Goal: Information Seeking & Learning: Learn about a topic

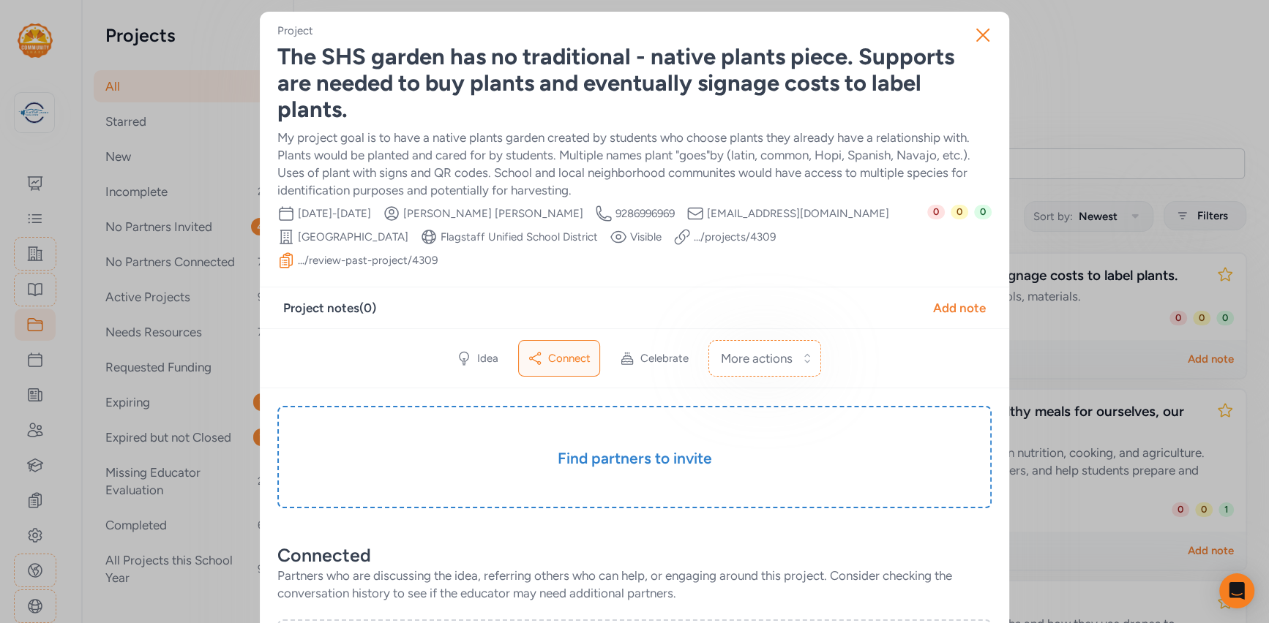
scroll to position [201, 0]
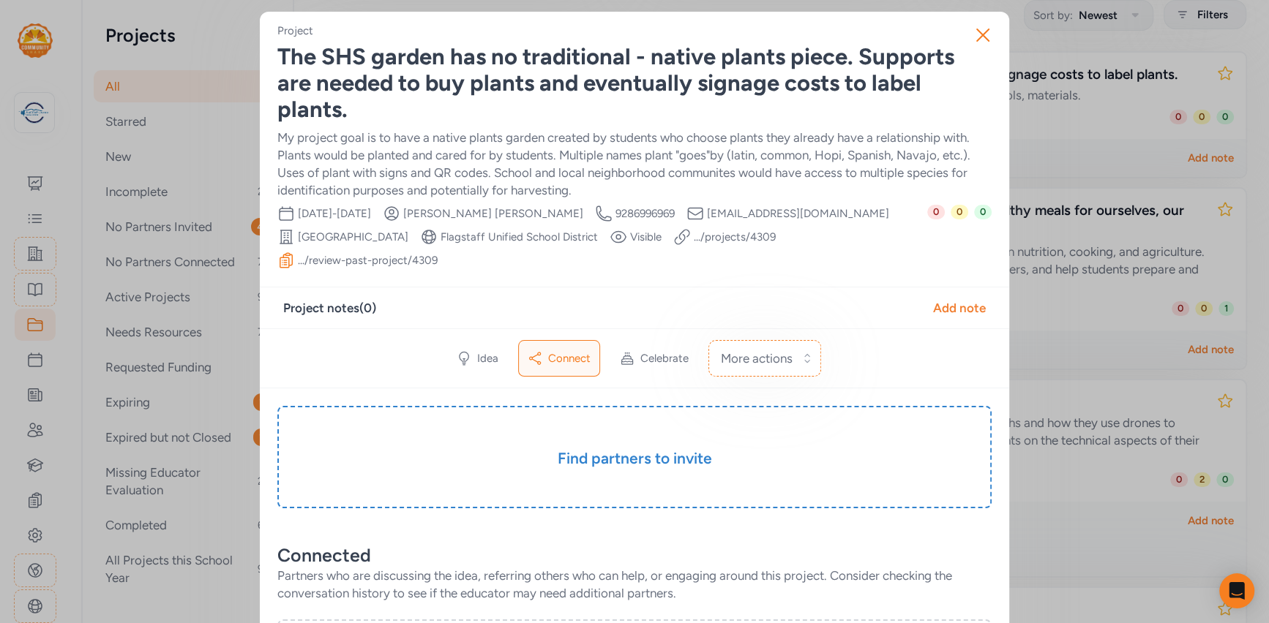
click at [110, 132] on div "Close Project The SHS garden has no traditional - native plants piece. Supports…" at bounding box center [634, 589] width 1269 height 1179
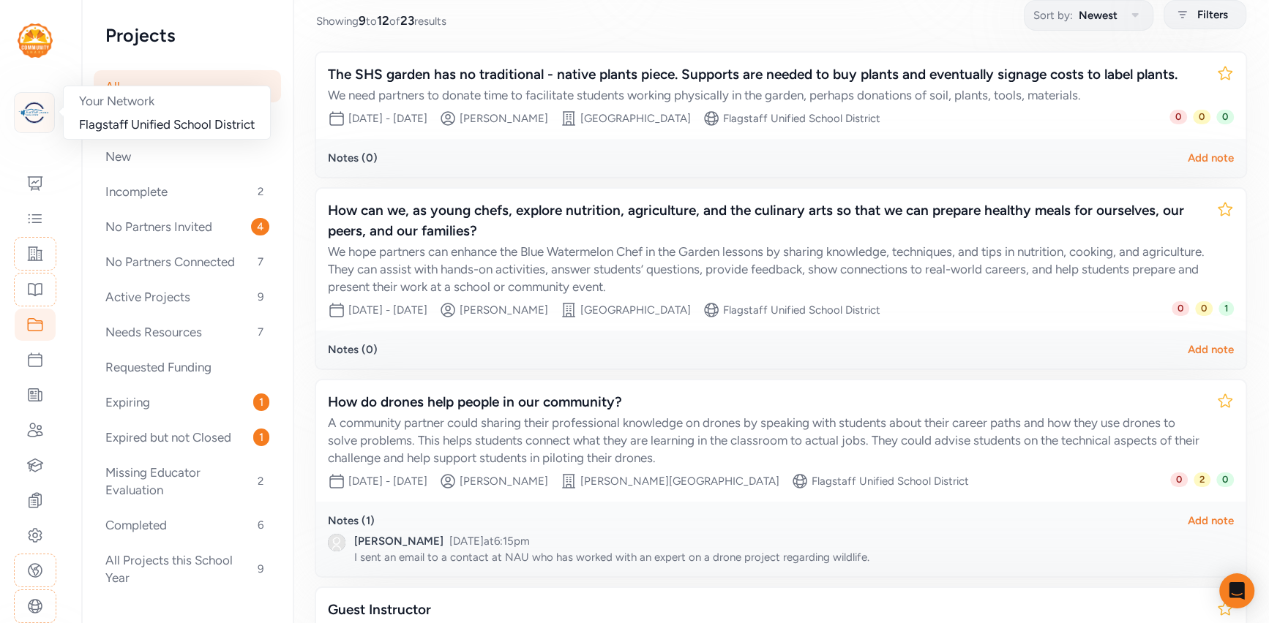
click at [37, 112] on img at bounding box center [34, 113] width 32 height 32
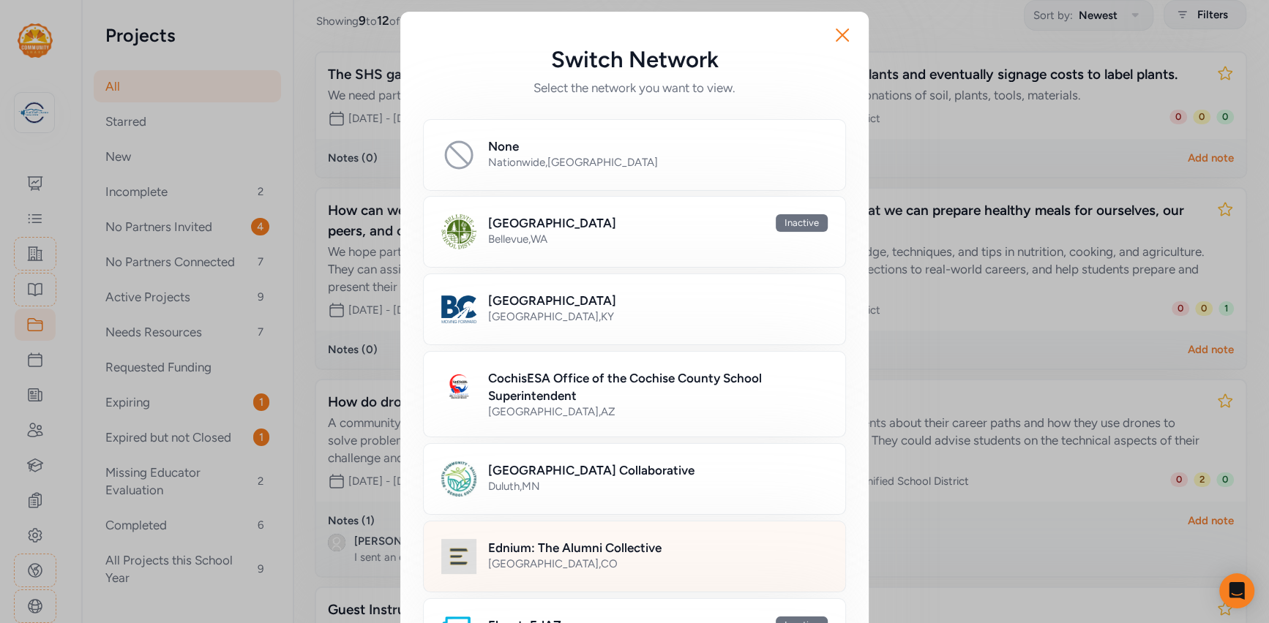
click at [537, 557] on div "[GEOGRAPHIC_DATA] , [GEOGRAPHIC_DATA]" at bounding box center [657, 564] width 339 height 15
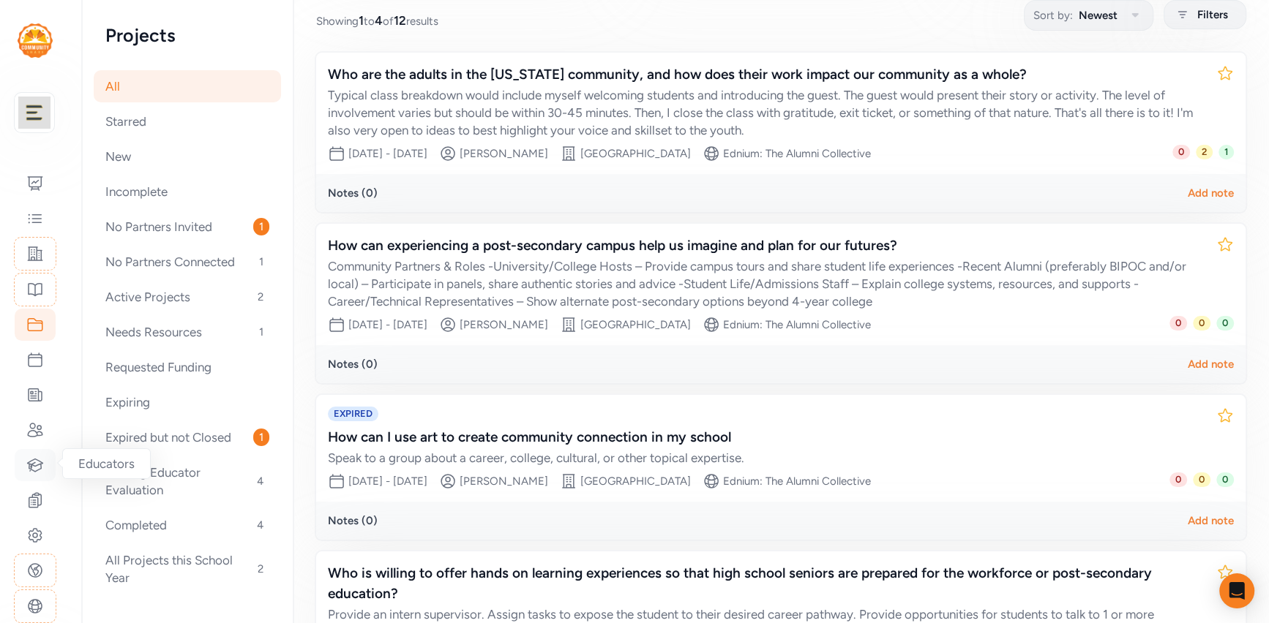
click at [36, 466] on icon at bounding box center [35, 466] width 18 height 18
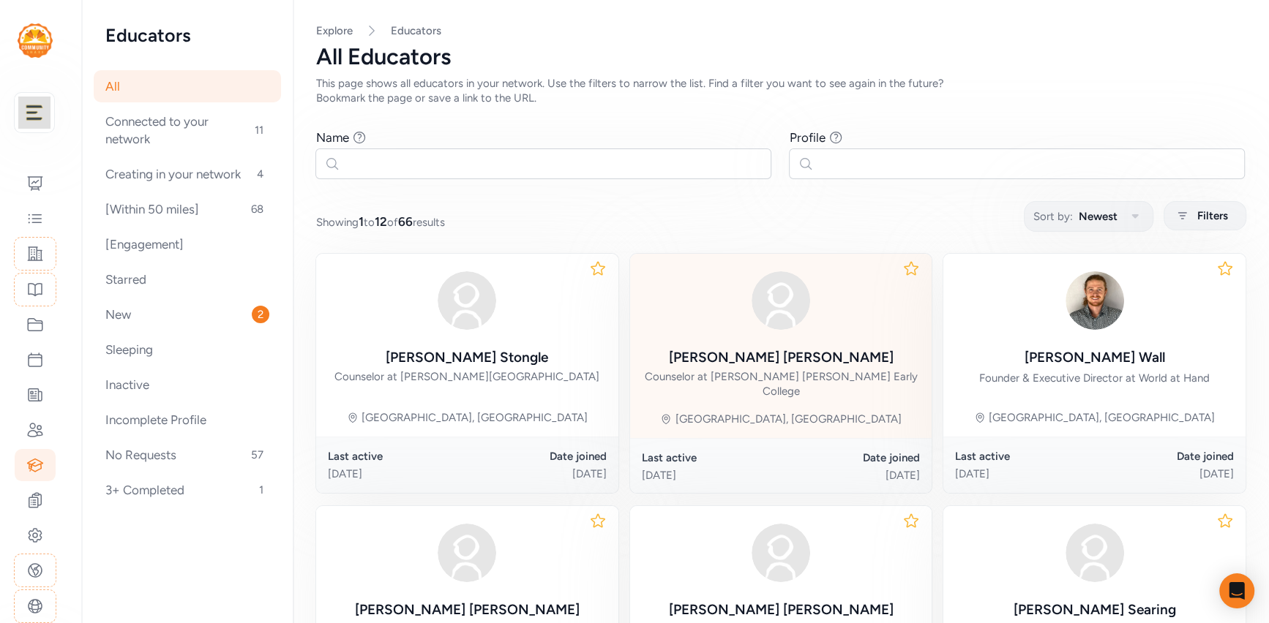
click at [752, 348] on div "[PERSON_NAME]" at bounding box center [780, 358] width 225 height 20
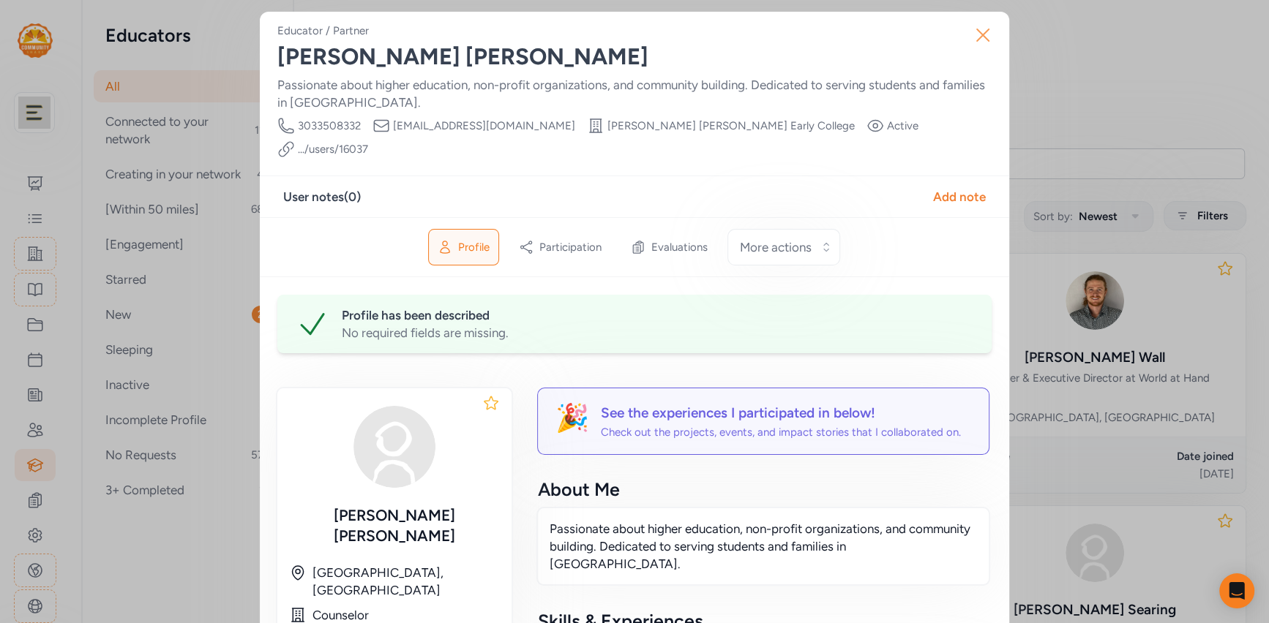
click at [986, 42] on icon "button" at bounding box center [982, 34] width 23 height 23
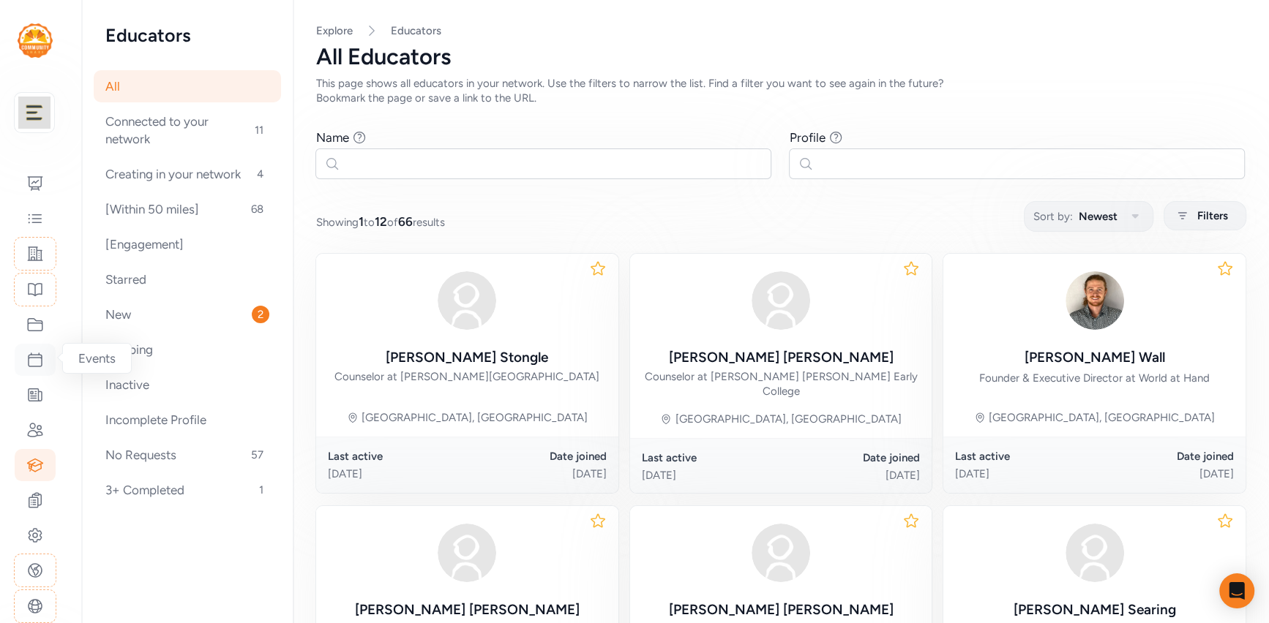
click at [35, 360] on icon at bounding box center [35, 360] width 18 height 18
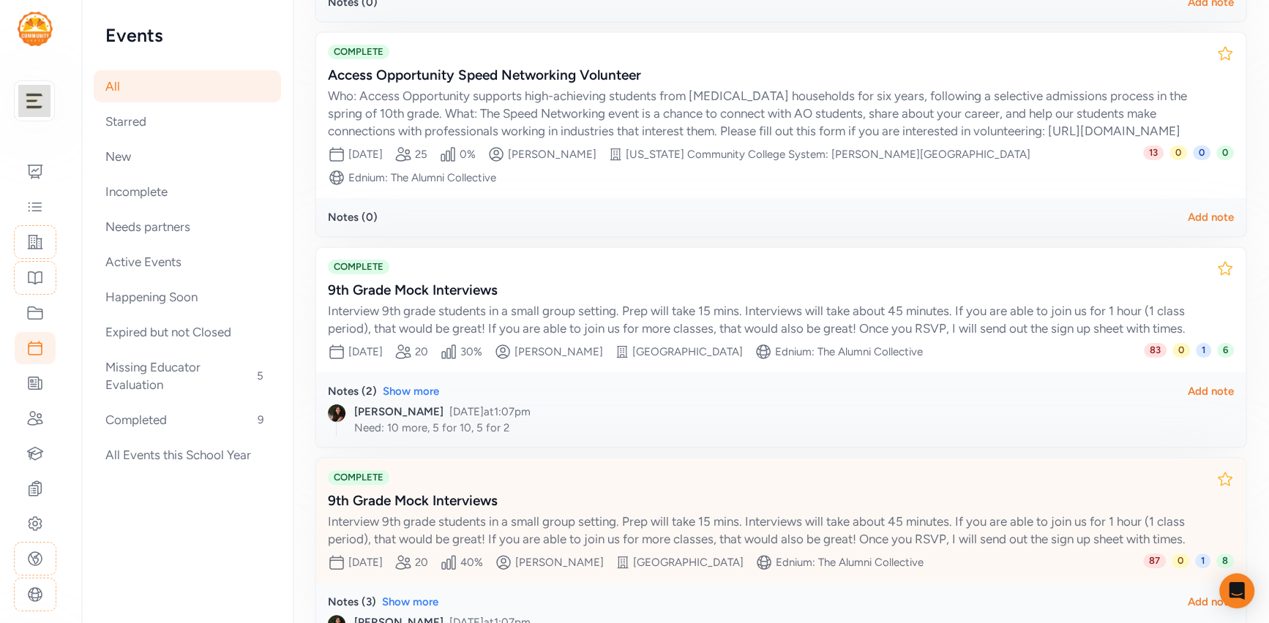
scroll to position [496, 0]
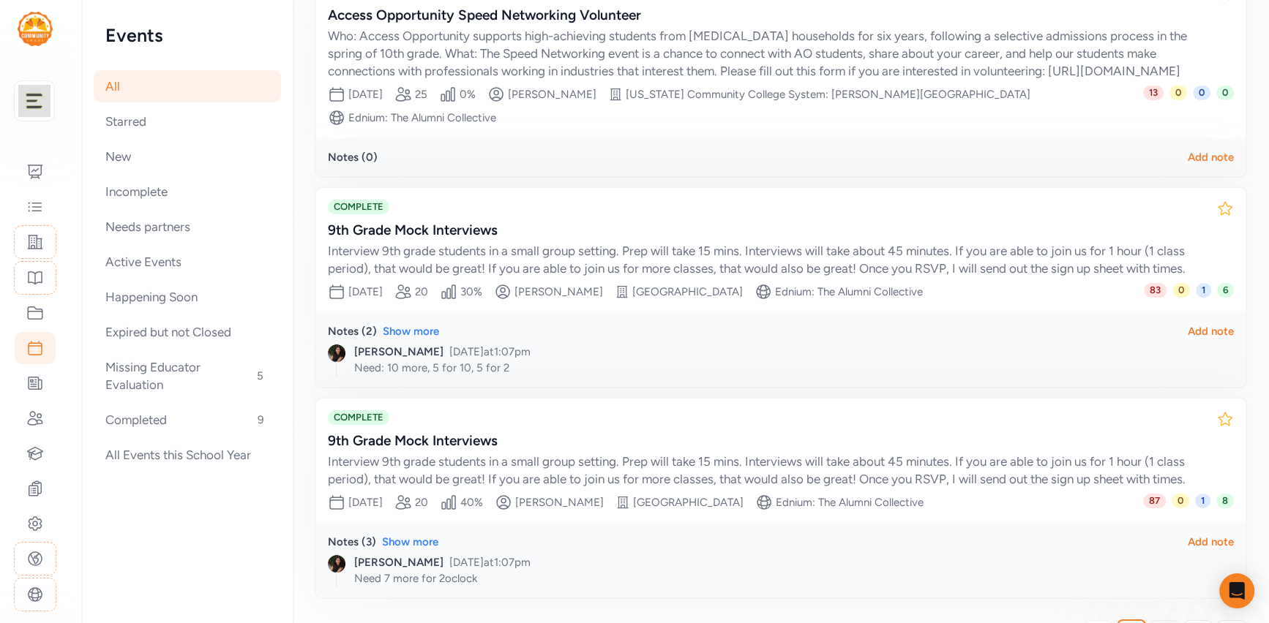
click at [1159, 620] on link "2" at bounding box center [1163, 634] width 29 height 29
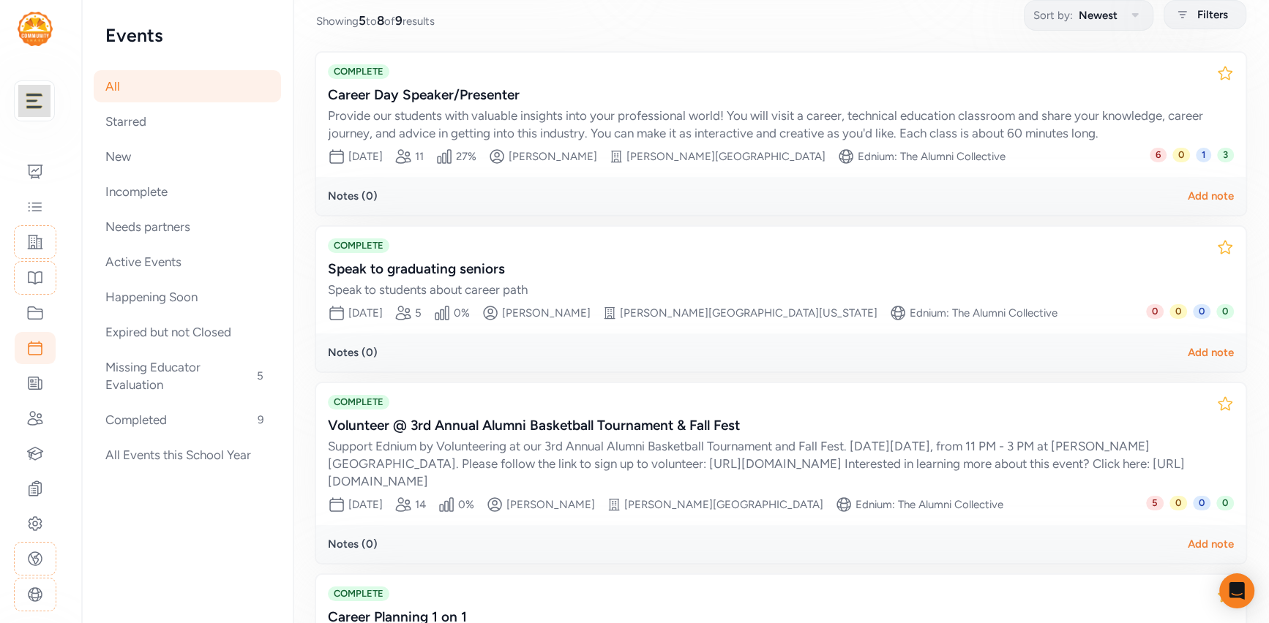
scroll to position [370, 0]
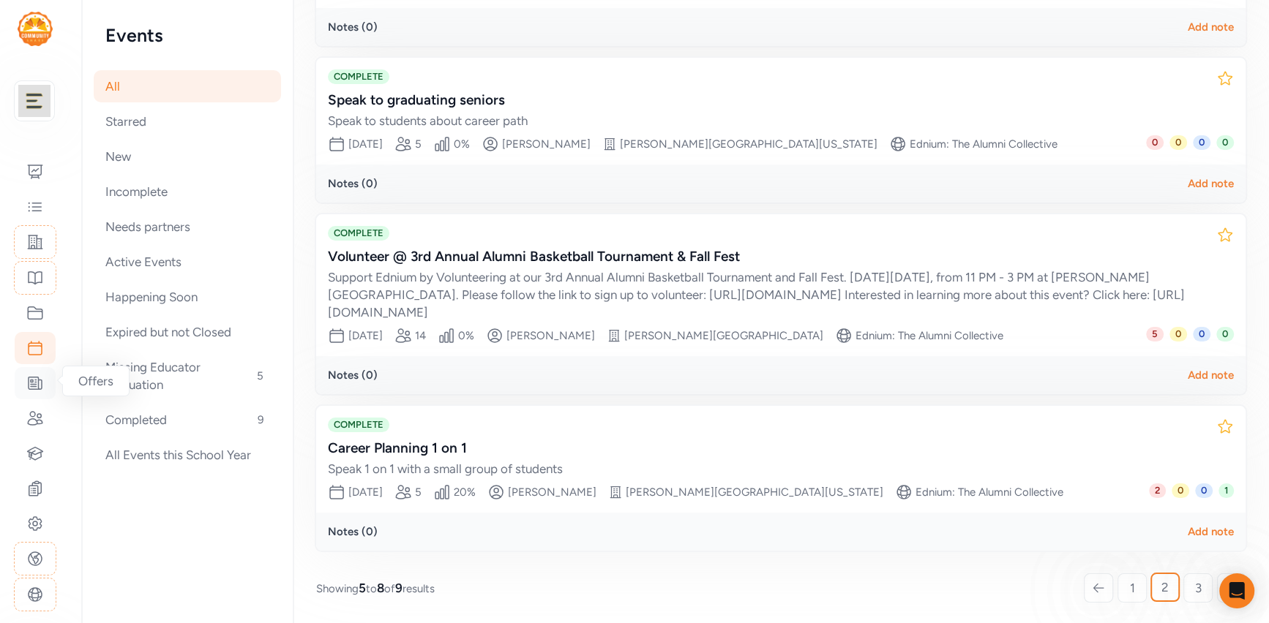
click at [40, 378] on icon at bounding box center [35, 384] width 13 height 12
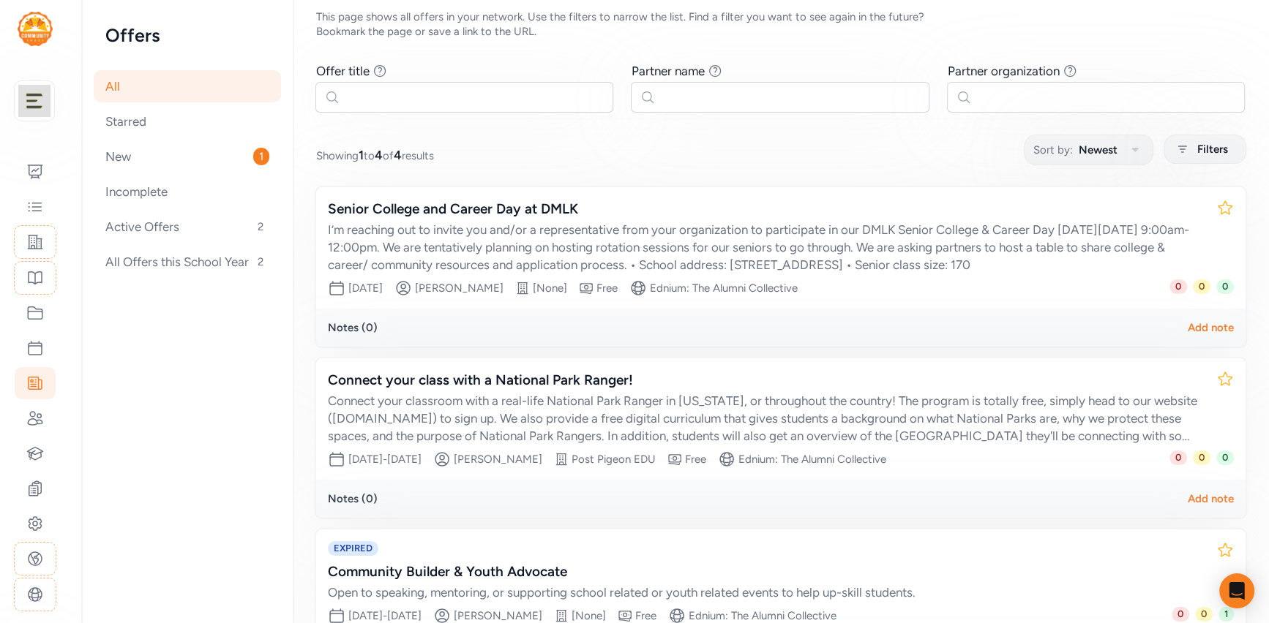
scroll to position [70, 0]
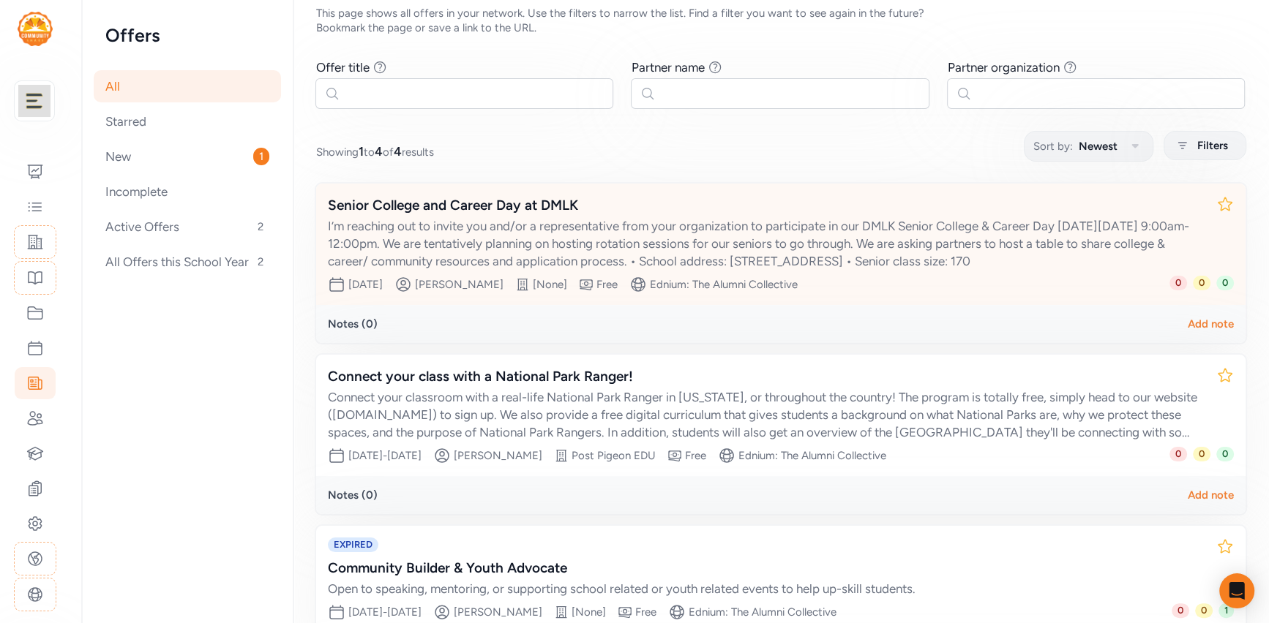
click at [522, 235] on div "I’m reaching out to invite you and/or a representative from your organization t…" at bounding box center [766, 243] width 876 height 53
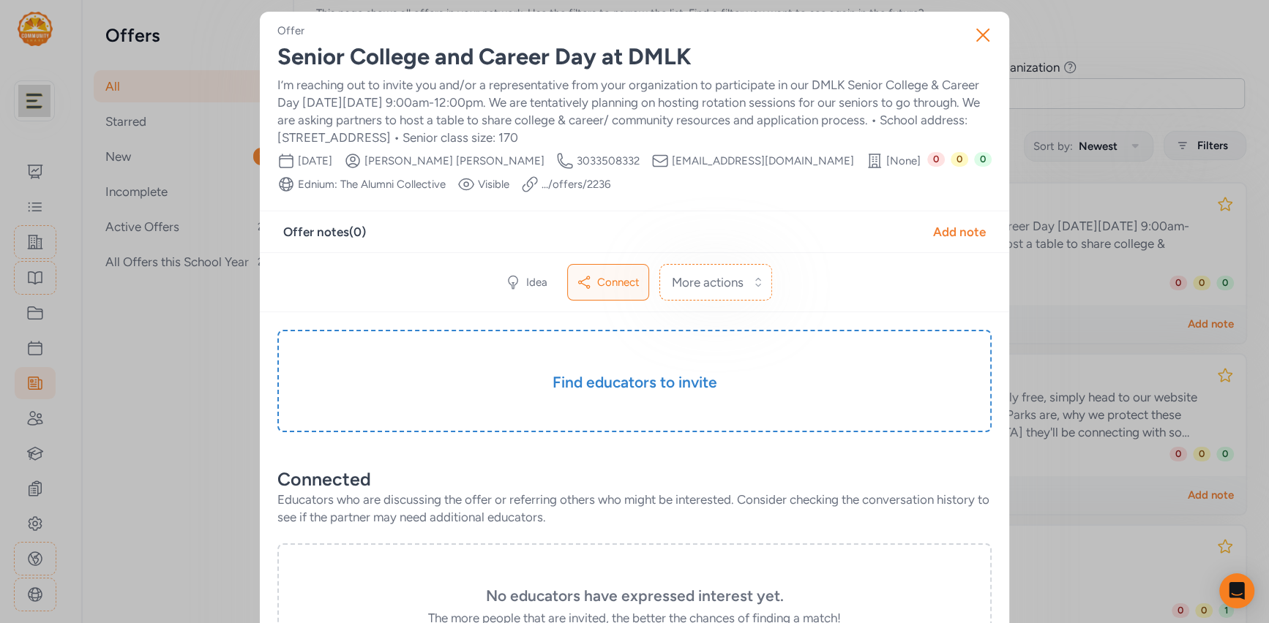
click at [566, 184] on link ".../offers/ 2236" at bounding box center [575, 184] width 69 height 15
click at [979, 32] on icon "button" at bounding box center [983, 35] width 12 height 12
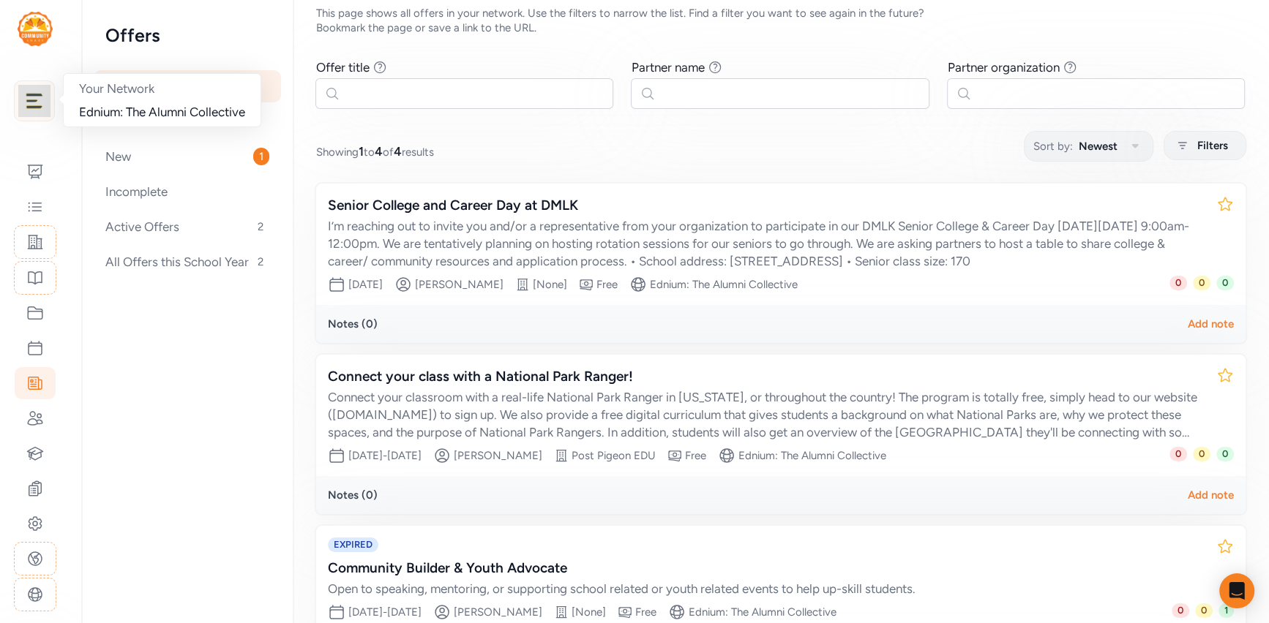
click at [31, 100] on img at bounding box center [34, 101] width 32 height 32
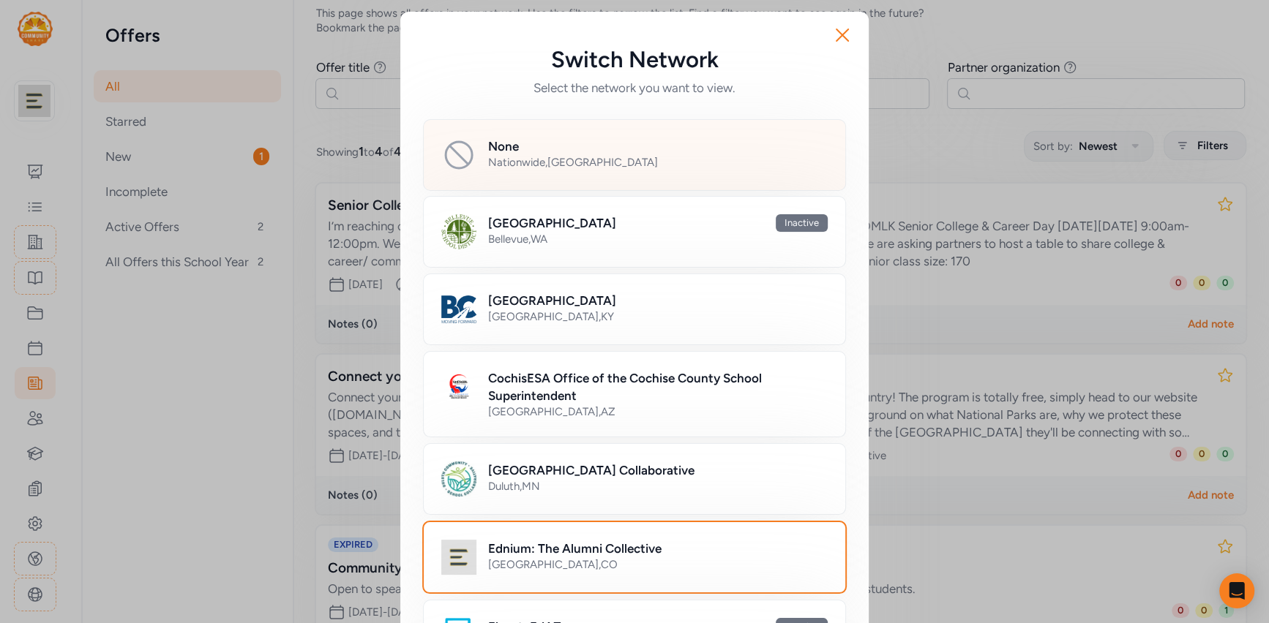
click at [509, 162] on div "Nationwide , [GEOGRAPHIC_DATA]" at bounding box center [657, 162] width 339 height 15
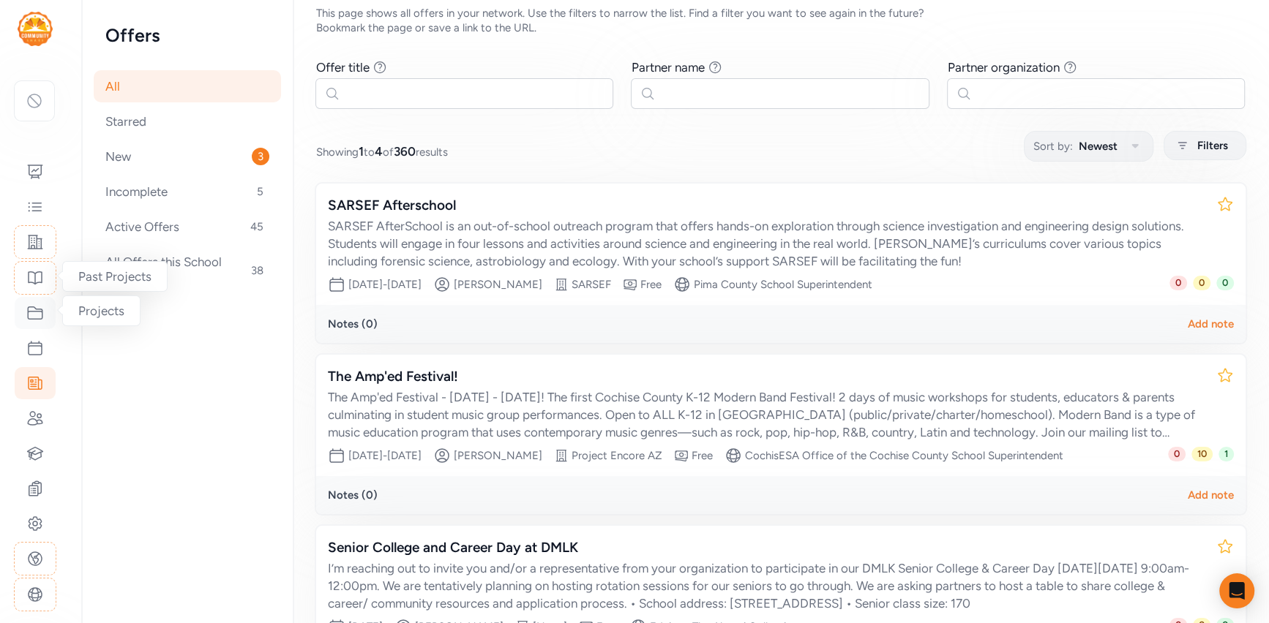
click at [31, 317] on icon at bounding box center [35, 313] width 15 height 12
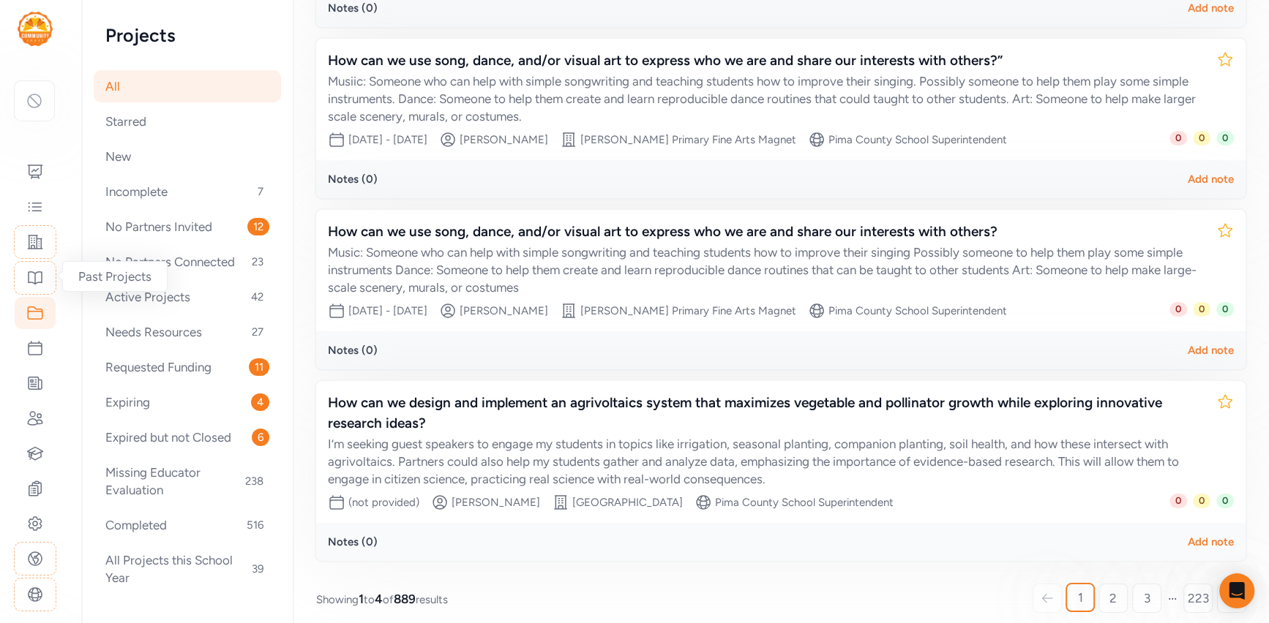
scroll to position [363, 0]
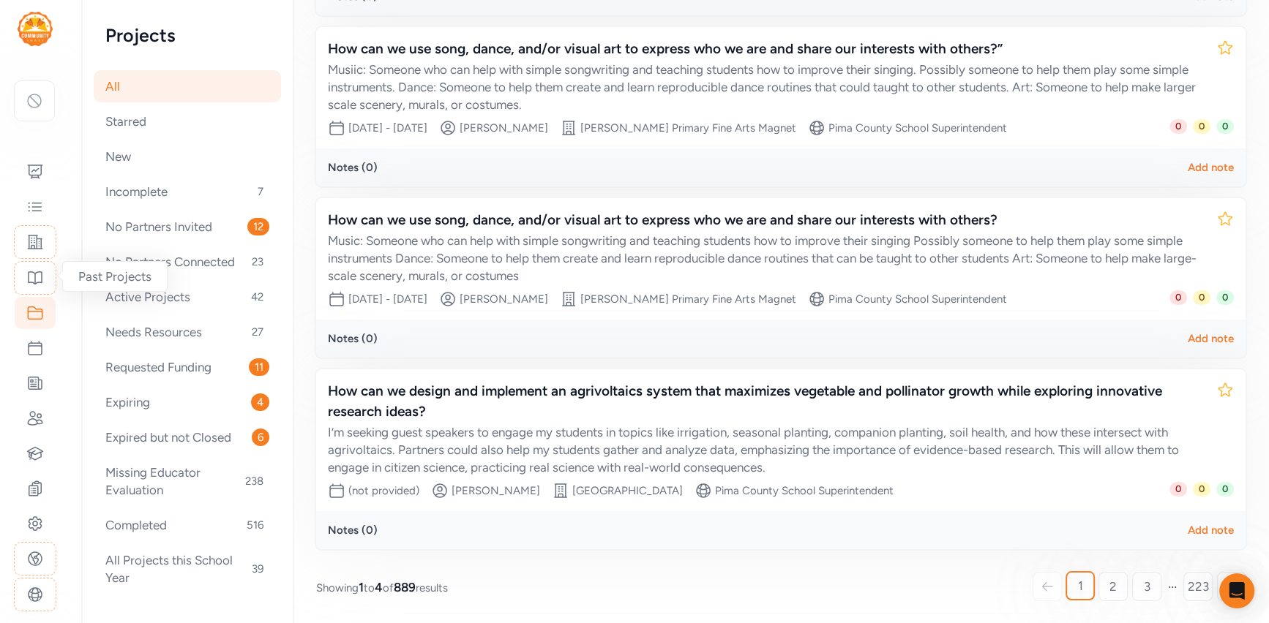
click at [530, 554] on div "Page All Explore Projects All Projects This page shows all projects in your net…" at bounding box center [781, 131] width 976 height 988
click at [1109, 584] on span "2" at bounding box center [1112, 587] width 7 height 18
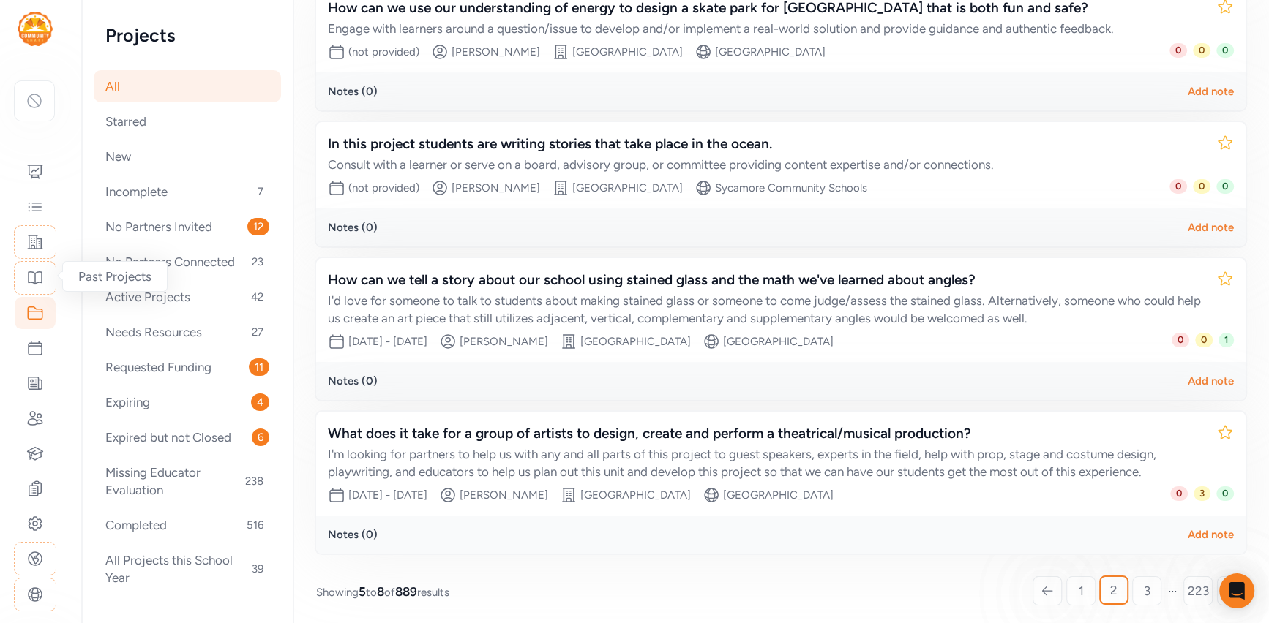
scroll to position [272, 0]
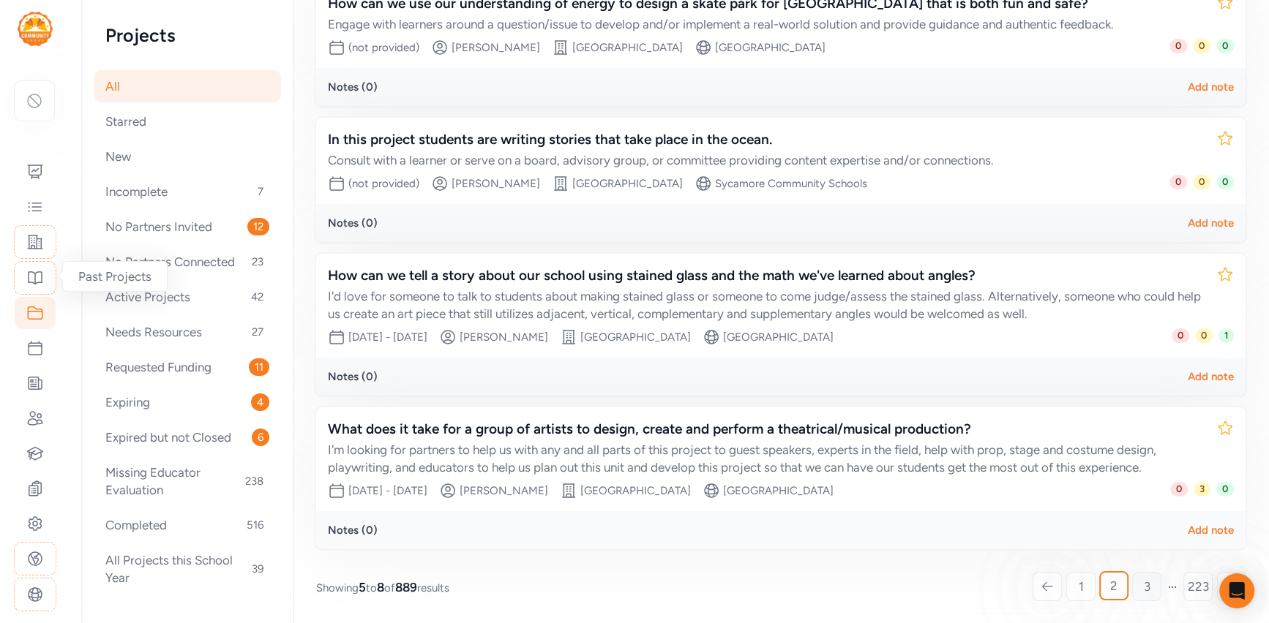
click at [1138, 583] on link "3" at bounding box center [1146, 586] width 29 height 29
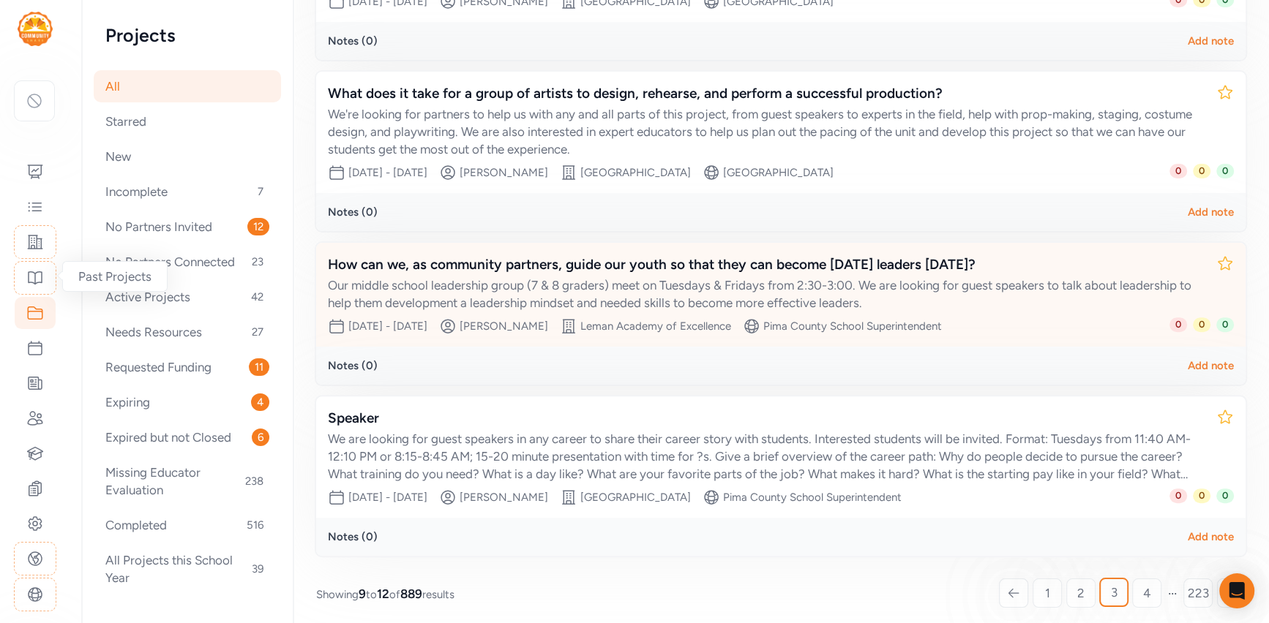
scroll to position [325, 0]
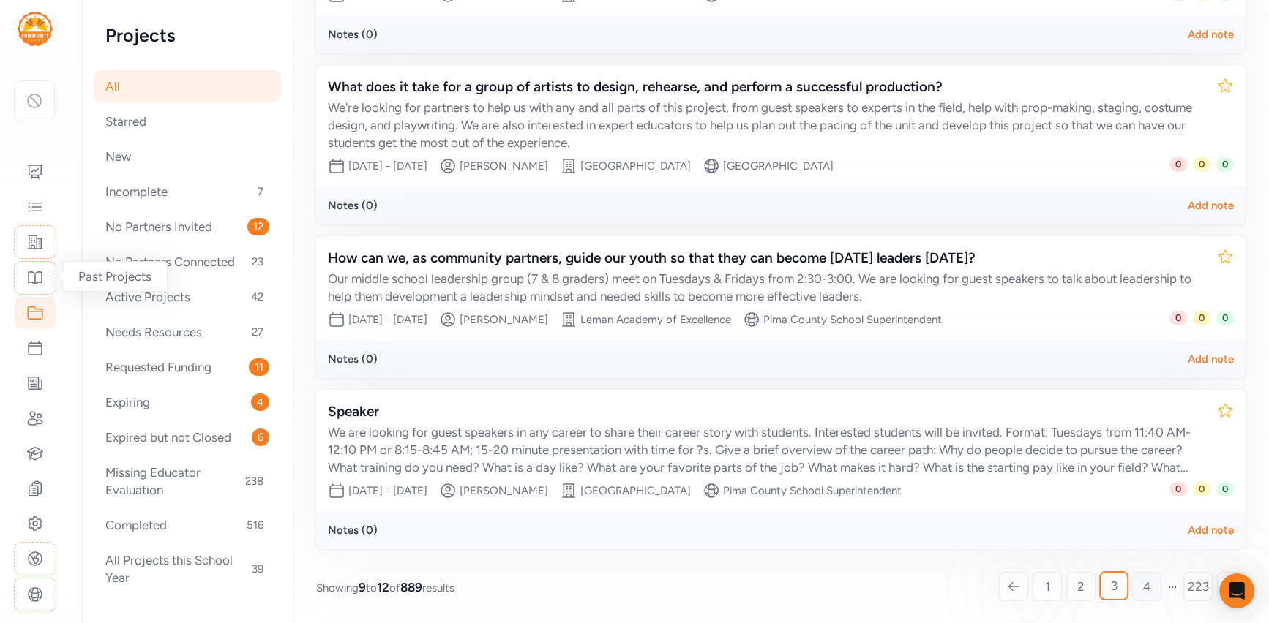
click at [1155, 585] on link "4" at bounding box center [1146, 586] width 29 height 29
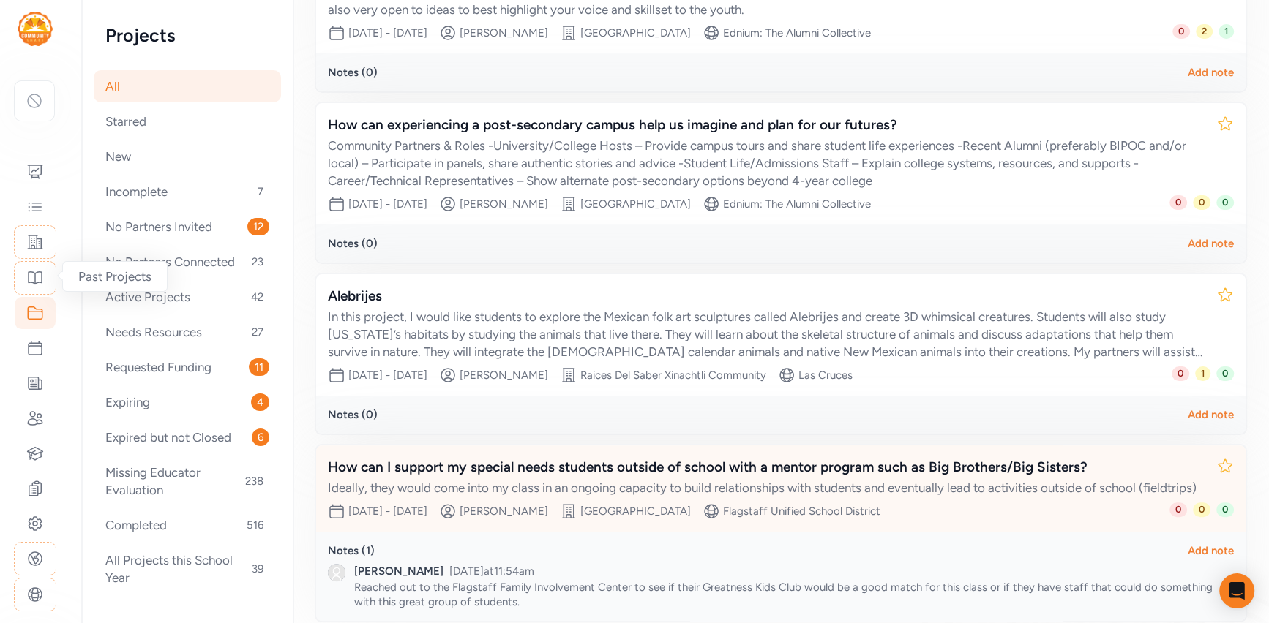
scroll to position [394, 0]
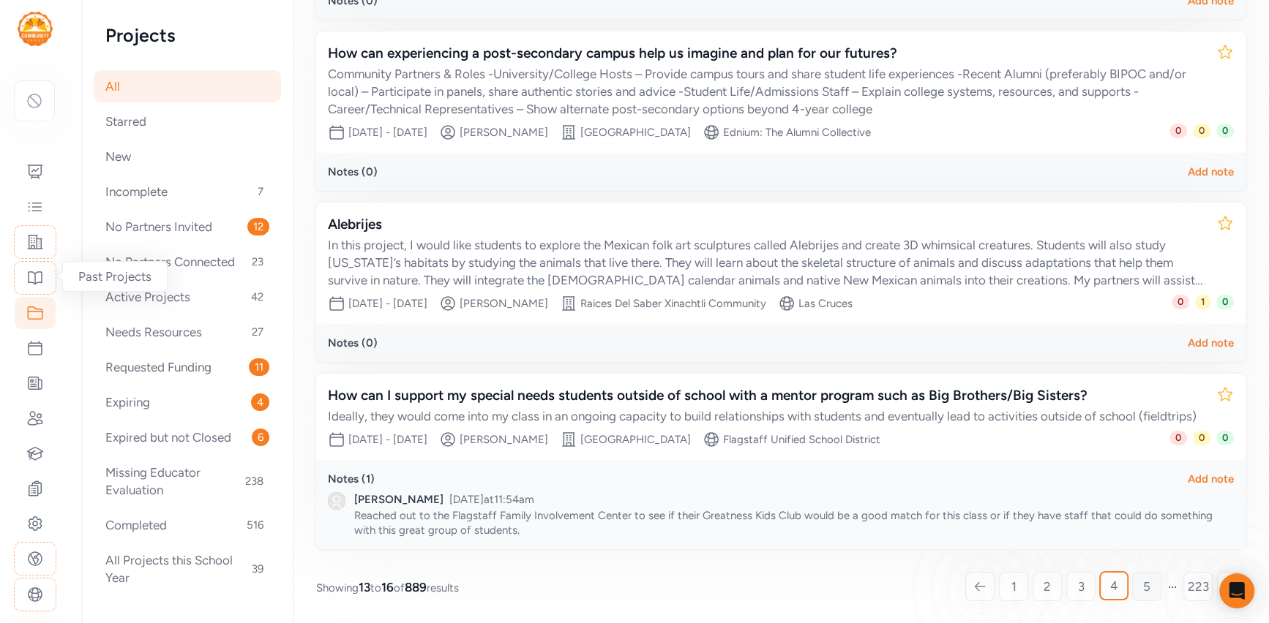
click at [1146, 587] on span "5" at bounding box center [1146, 587] width 7 height 18
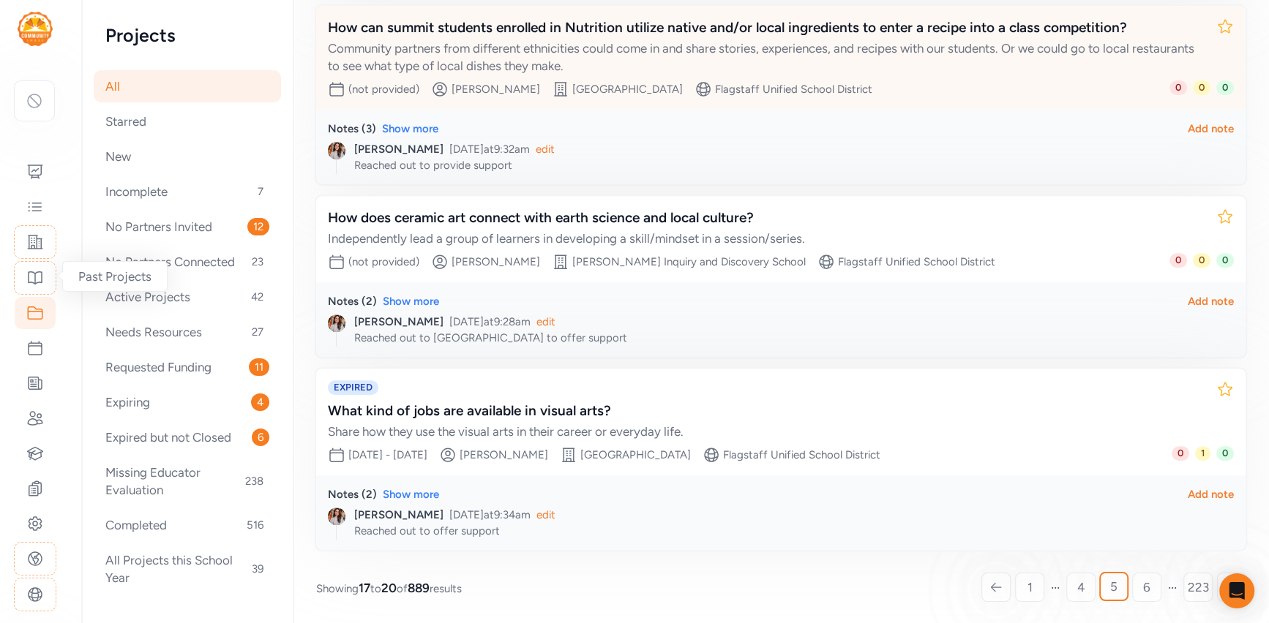
scroll to position [492, 0]
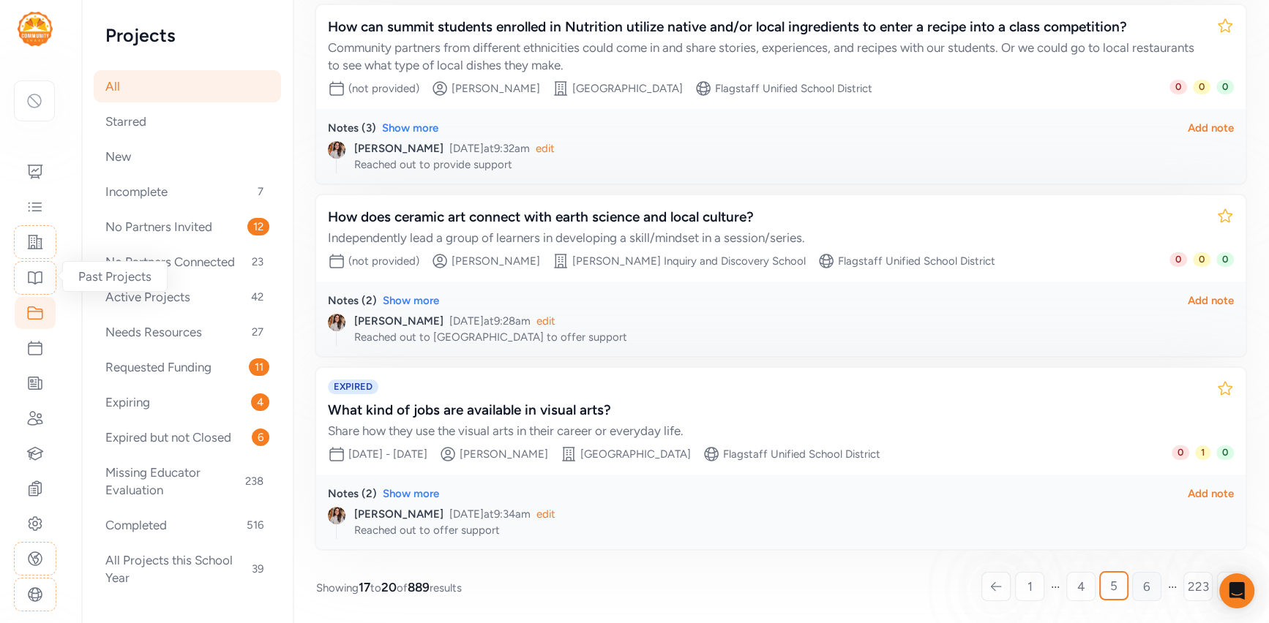
click at [1147, 585] on span "6" at bounding box center [1146, 587] width 7 height 18
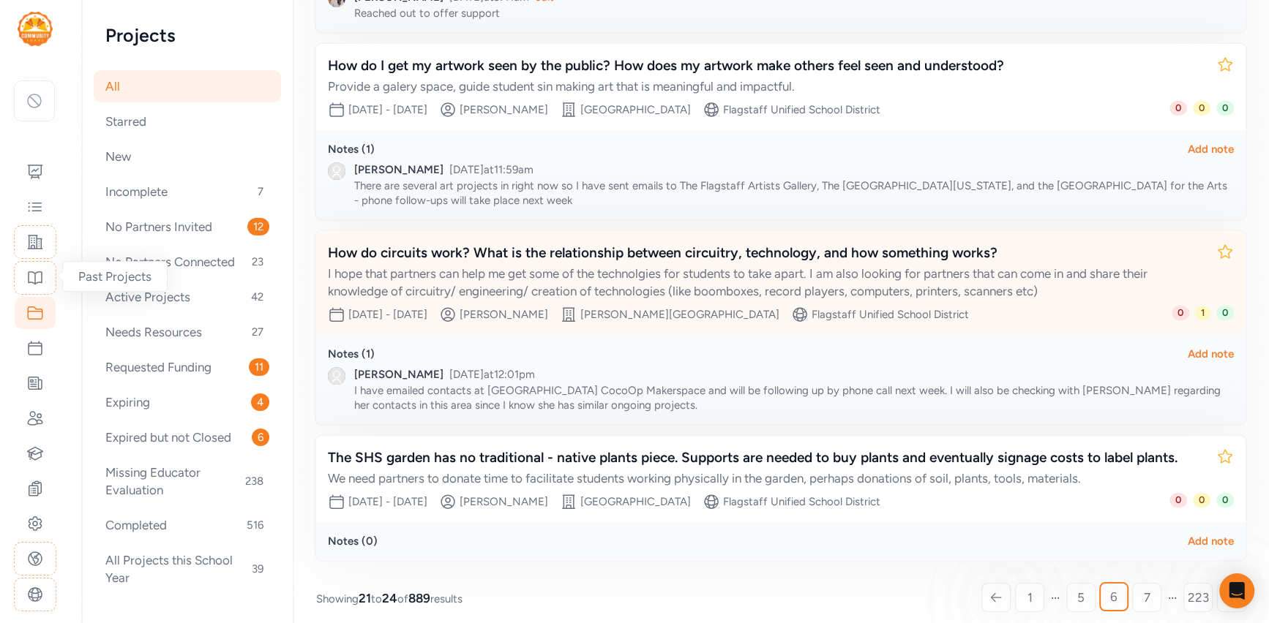
scroll to position [399, 0]
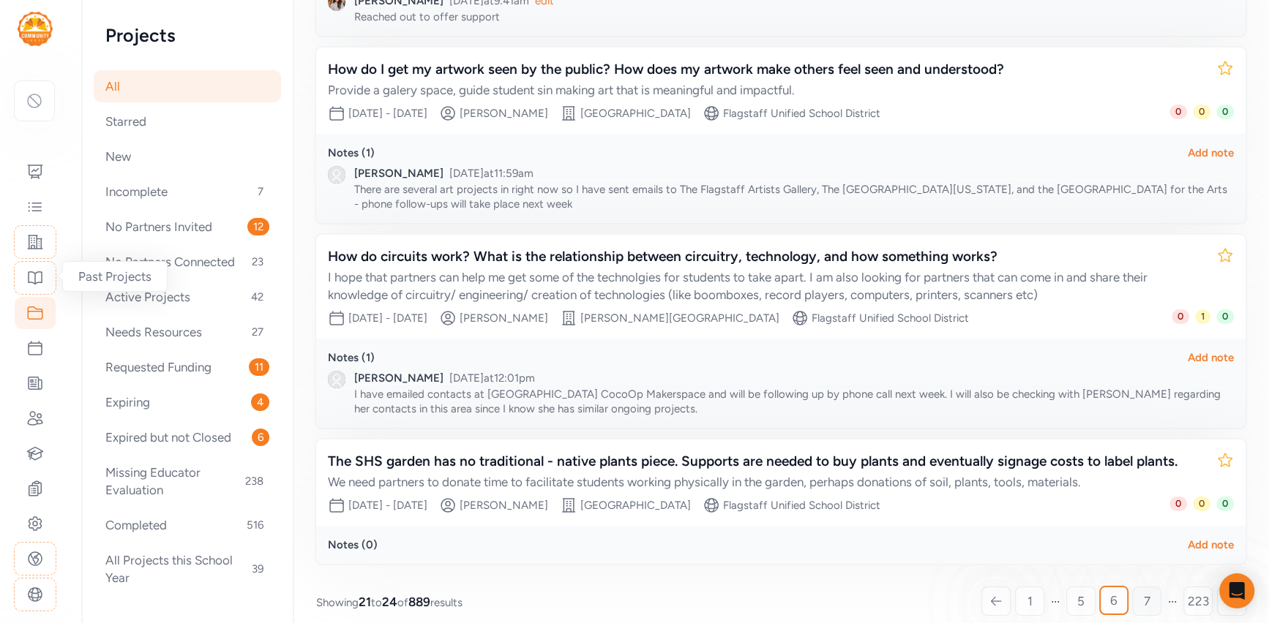
click at [1145, 596] on span "7" at bounding box center [1147, 602] width 7 height 18
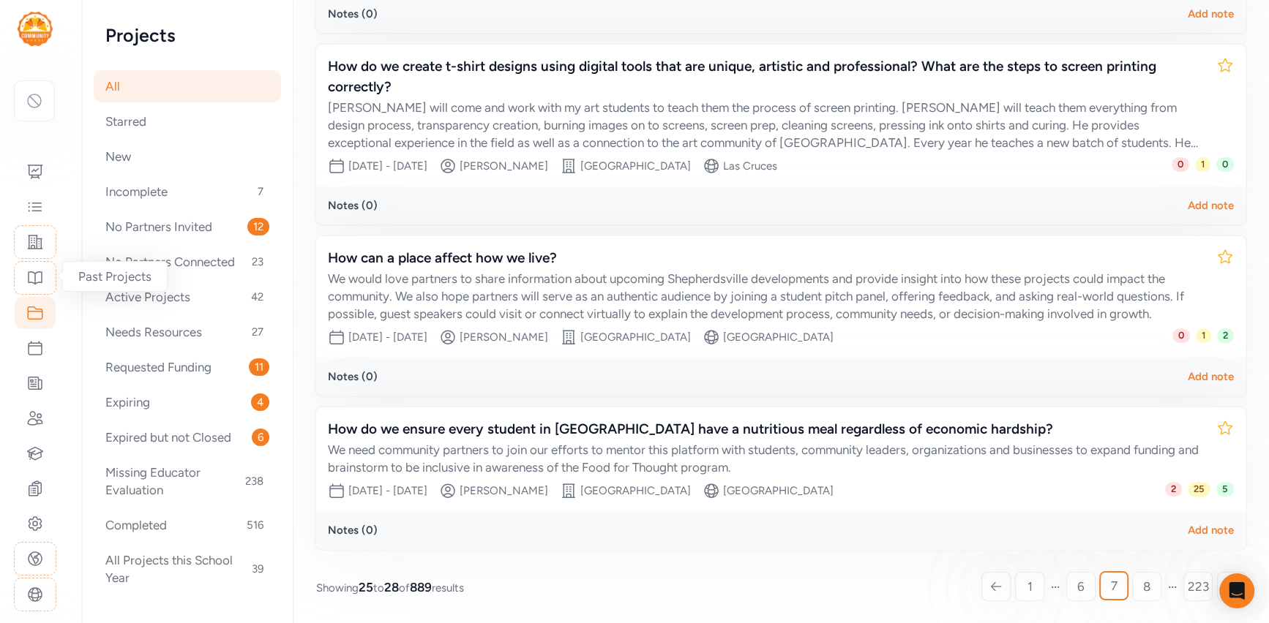
scroll to position [361, 0]
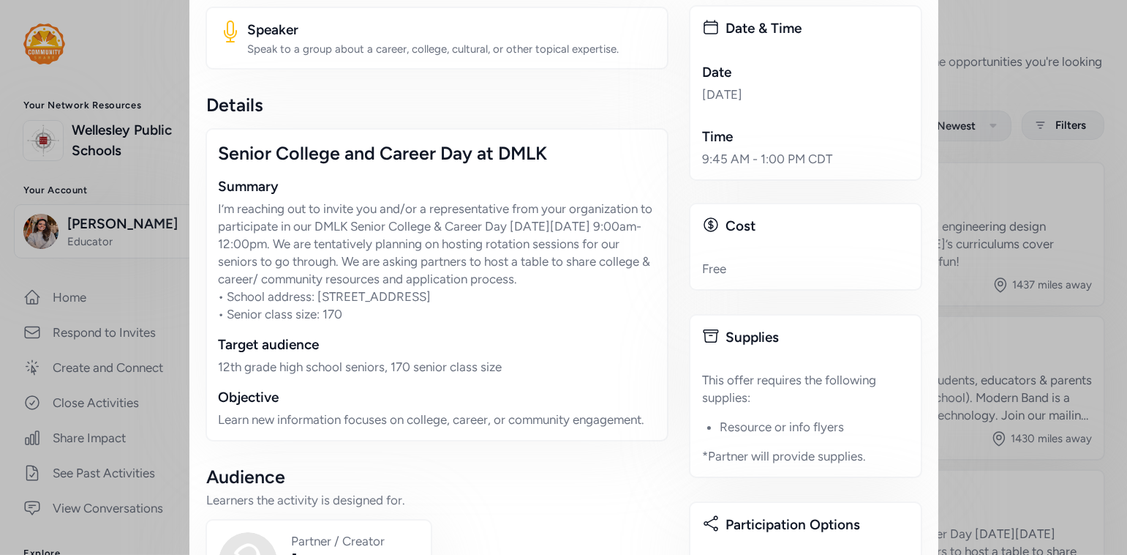
scroll to position [290, 0]
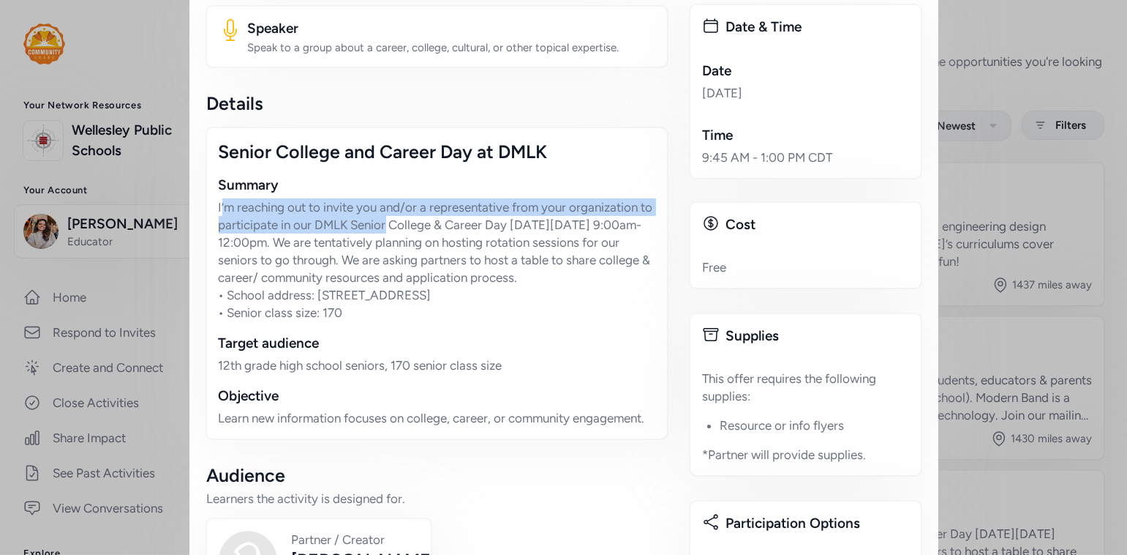
drag, startPoint x: 222, startPoint y: 205, endPoint x: 402, endPoint y: 230, distance: 181.7
click at [402, 230] on p "I’m reaching out to invite you and/or a representative from your organization t…" at bounding box center [437, 259] width 437 height 123
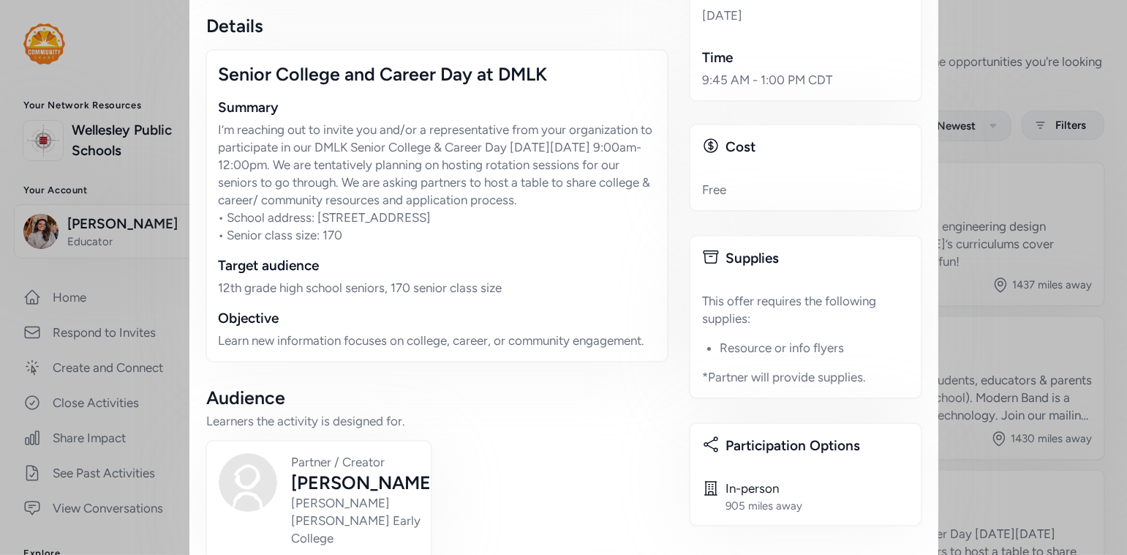
scroll to position [0, 0]
